Goal: Transaction & Acquisition: Purchase product/service

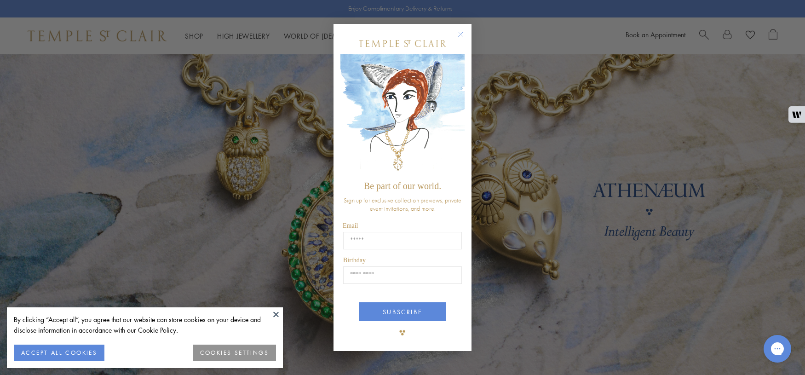
click at [458, 34] on circle "Close dialog" at bounding box center [460, 34] width 11 height 11
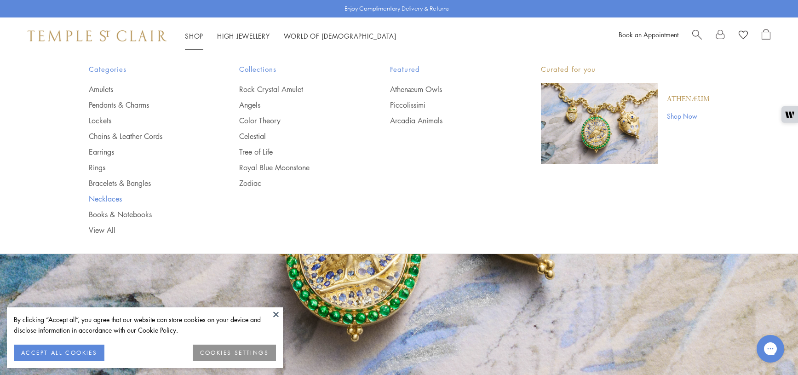
click at [106, 201] on link "Necklaces" at bounding box center [146, 199] width 114 height 10
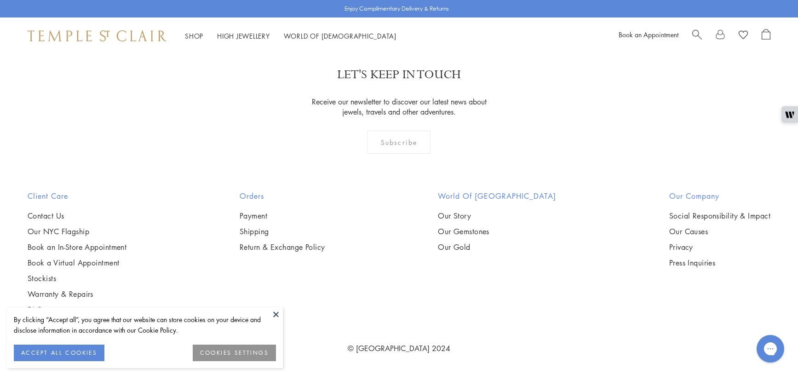
scroll to position [3870, 0]
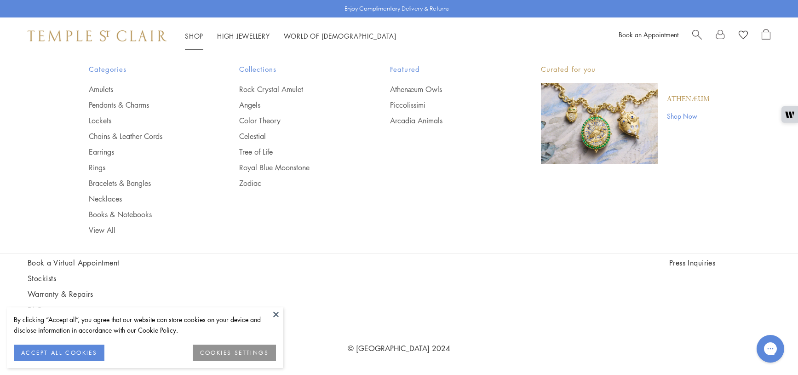
click at [190, 39] on li "Shop Shop Categories Amulets Pendants & Charms Lockets Chains & Leather Cords E…" at bounding box center [194, 35] width 18 height 11
click at [116, 102] on link "Pendants & Charms" at bounding box center [146, 105] width 114 height 10
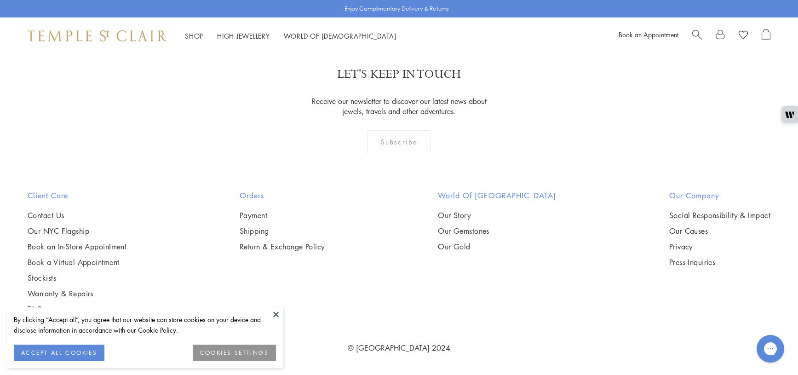
scroll to position [2252, 0]
click at [274, 311] on button at bounding box center [276, 314] width 14 height 14
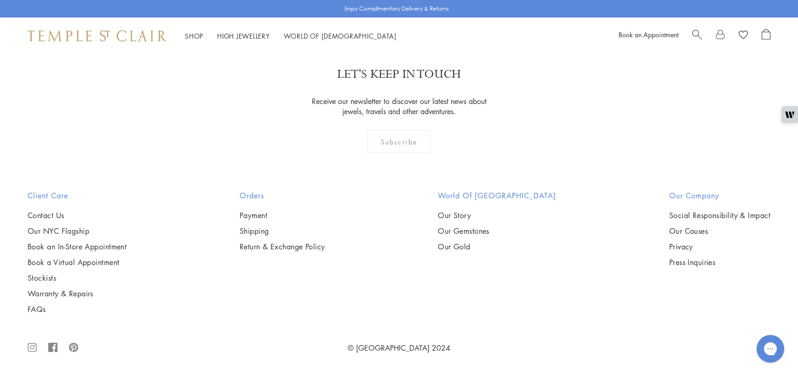
scroll to position [6473, 0]
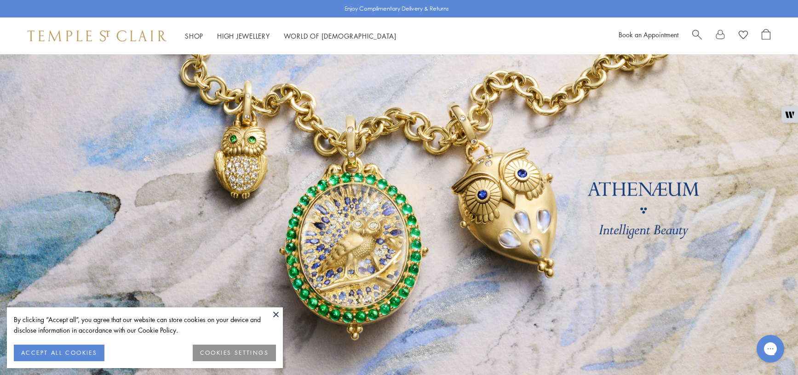
scroll to position [2, 0]
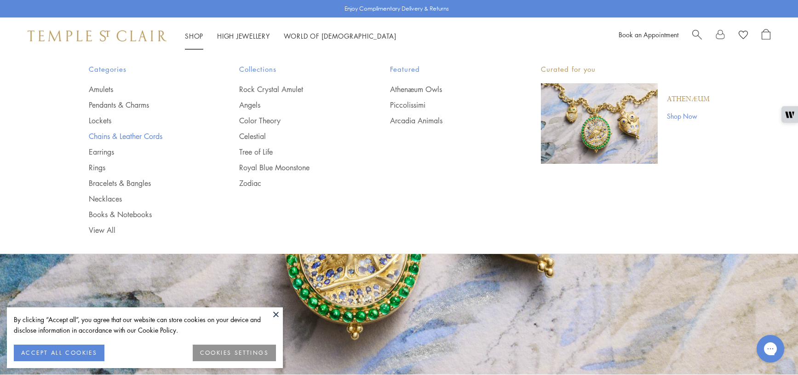
click at [135, 135] on link "Chains & Leather Cords" at bounding box center [146, 136] width 114 height 10
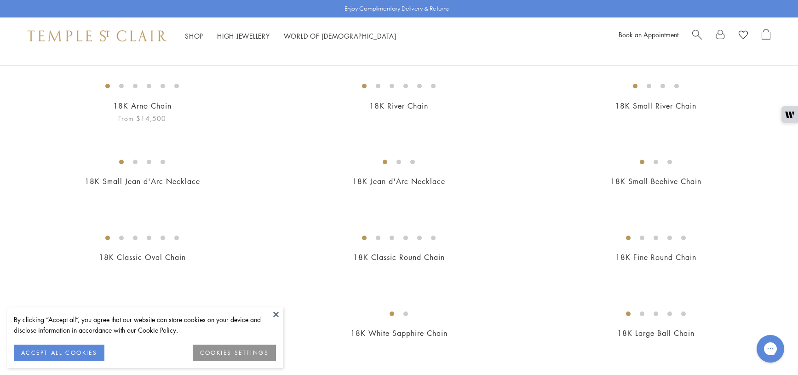
scroll to position [195, 0]
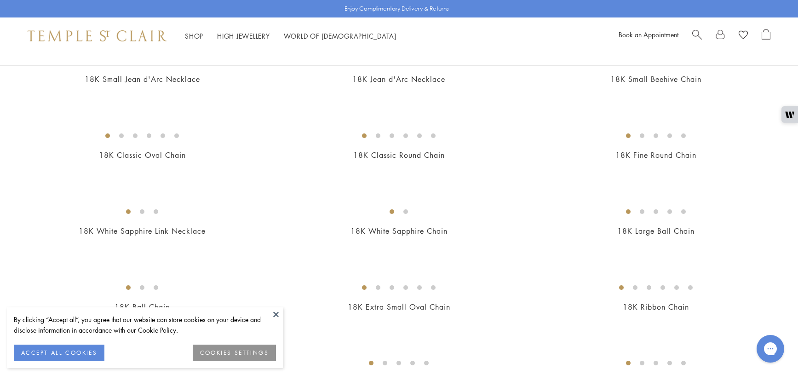
click at [0, 0] on img at bounding box center [0, 0] width 0 height 0
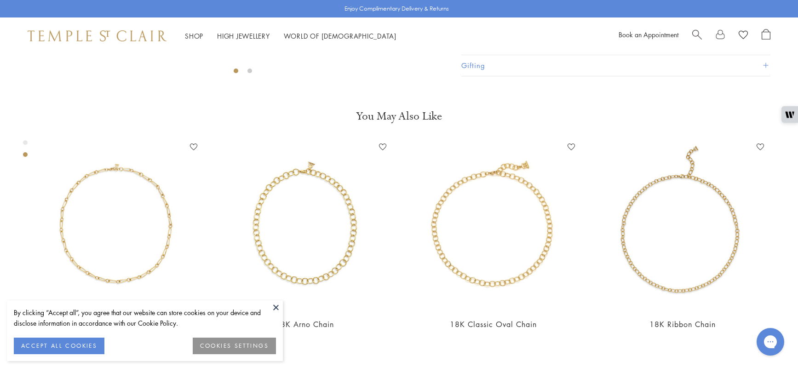
scroll to position [369, 0]
click at [270, 304] on button at bounding box center [276, 307] width 14 height 14
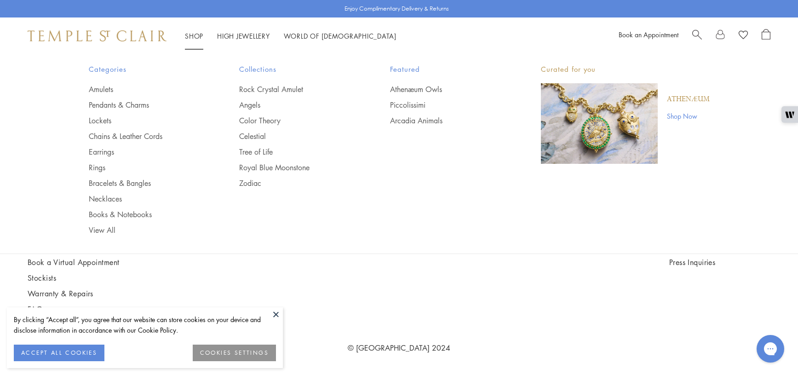
scroll to position [1048, 0]
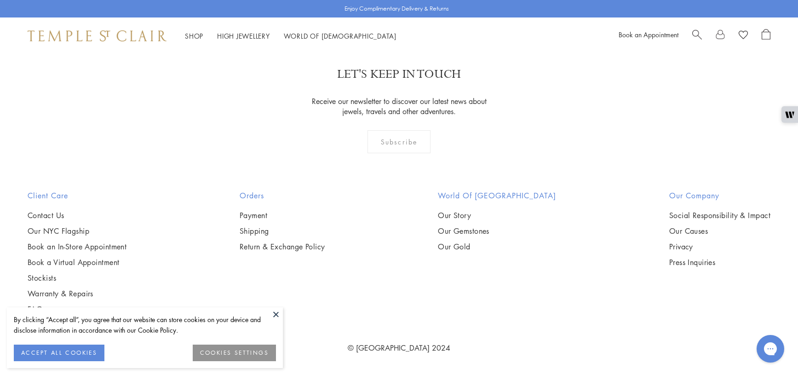
click at [276, 314] on button at bounding box center [276, 314] width 14 height 14
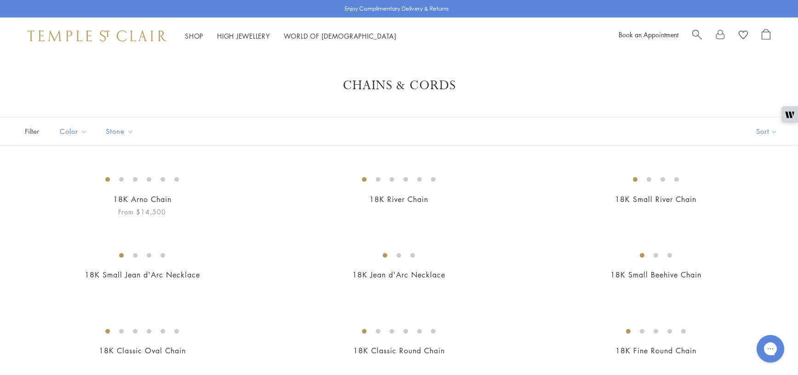
scroll to position [2, 0]
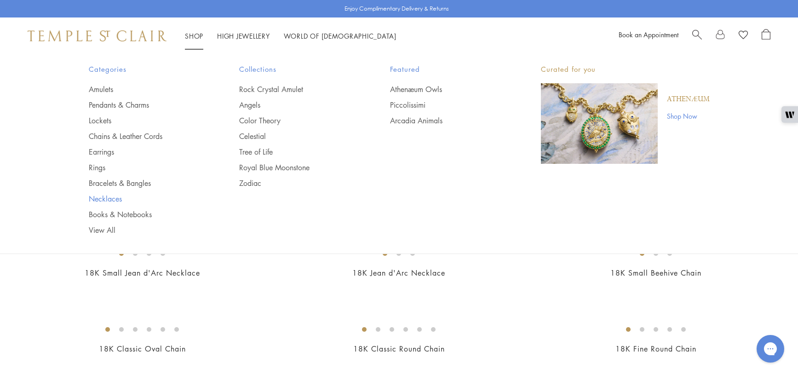
click at [105, 198] on link "Necklaces" at bounding box center [146, 199] width 114 height 10
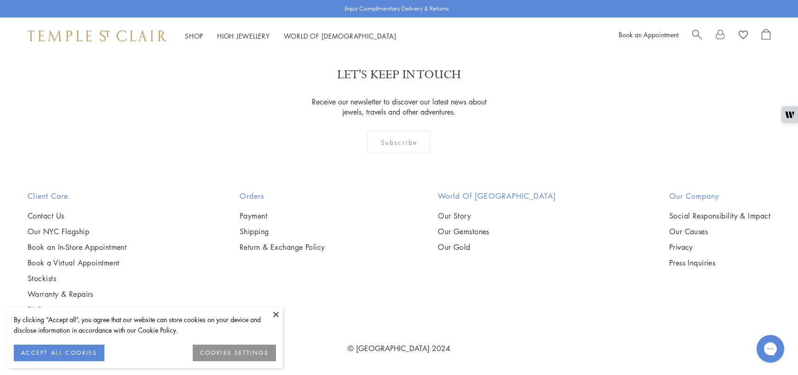
scroll to position [2777, 0]
click at [70, 36] on img at bounding box center [97, 35] width 139 height 11
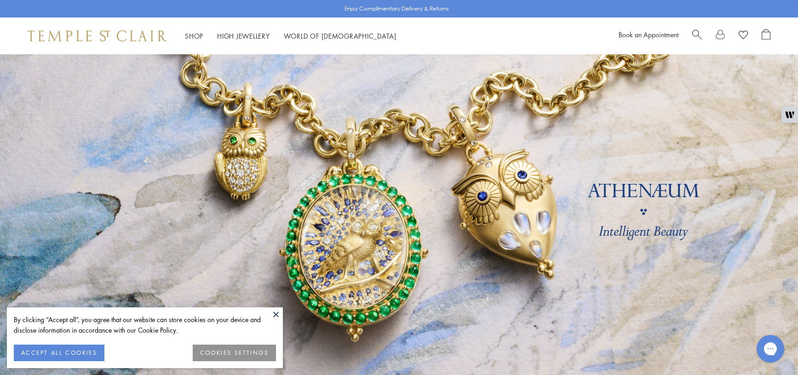
click at [182, 32] on div "Shop Shop Categories Amulets Pendants & Charms Lockets Chains & Leather Cords E…" at bounding box center [223, 35] width 390 height 11
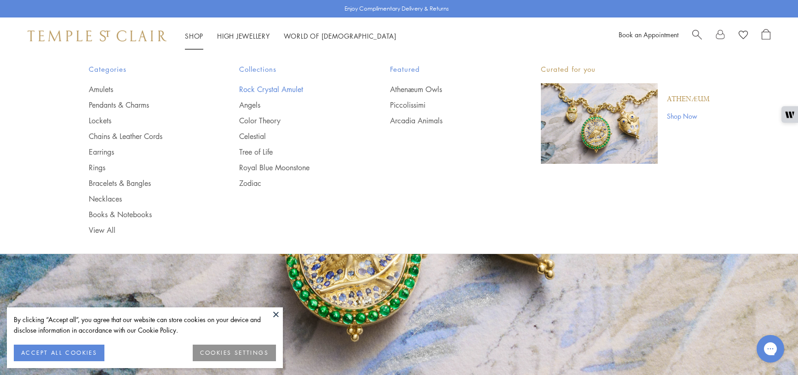
click at [259, 86] on link "Rock Crystal Amulet" at bounding box center [296, 89] width 114 height 10
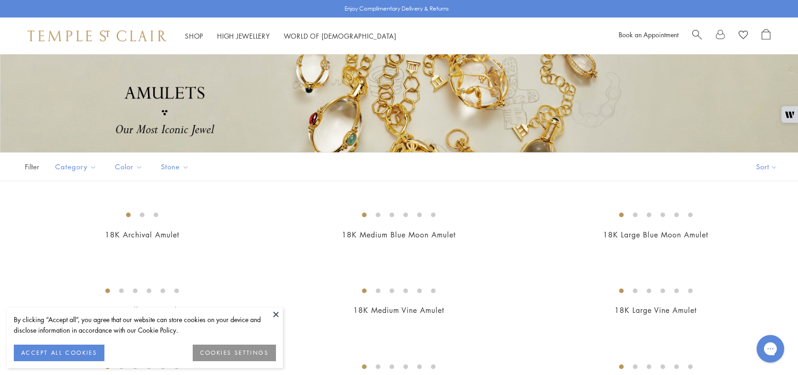
scroll to position [86, 0]
click at [280, 314] on button at bounding box center [276, 314] width 14 height 14
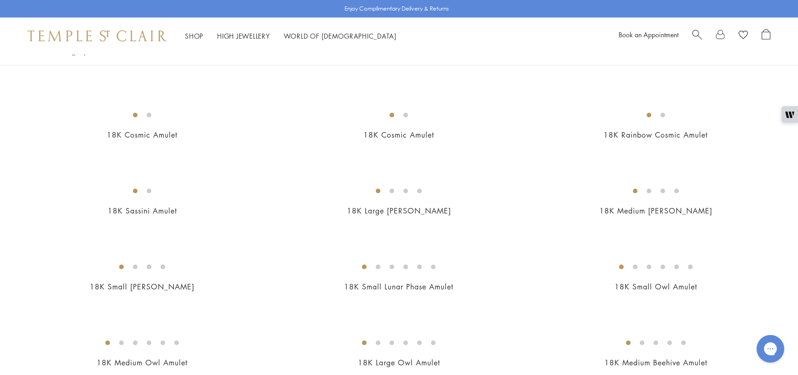
scroll to position [1169, 0]
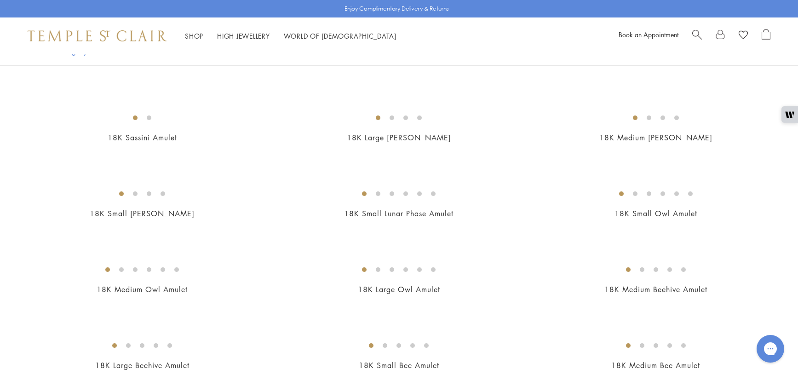
click at [0, 0] on img at bounding box center [0, 0] width 0 height 0
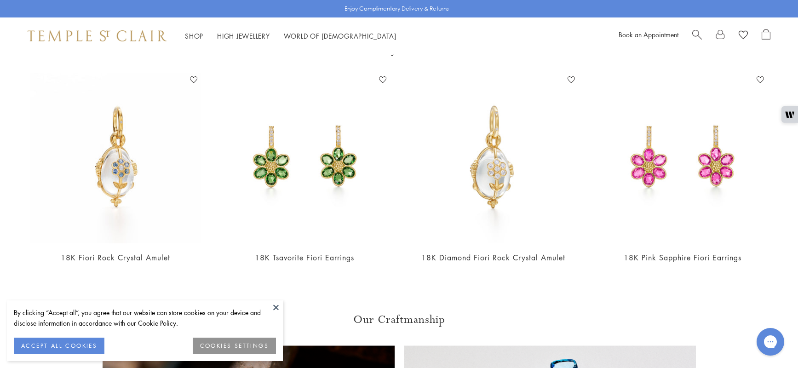
scroll to position [2067, 0]
drag, startPoint x: 276, startPoint y: 308, endPoint x: 292, endPoint y: 288, distance: 24.9
click at [276, 308] on button at bounding box center [276, 307] width 14 height 14
